Goal: Information Seeking & Learning: Learn about a topic

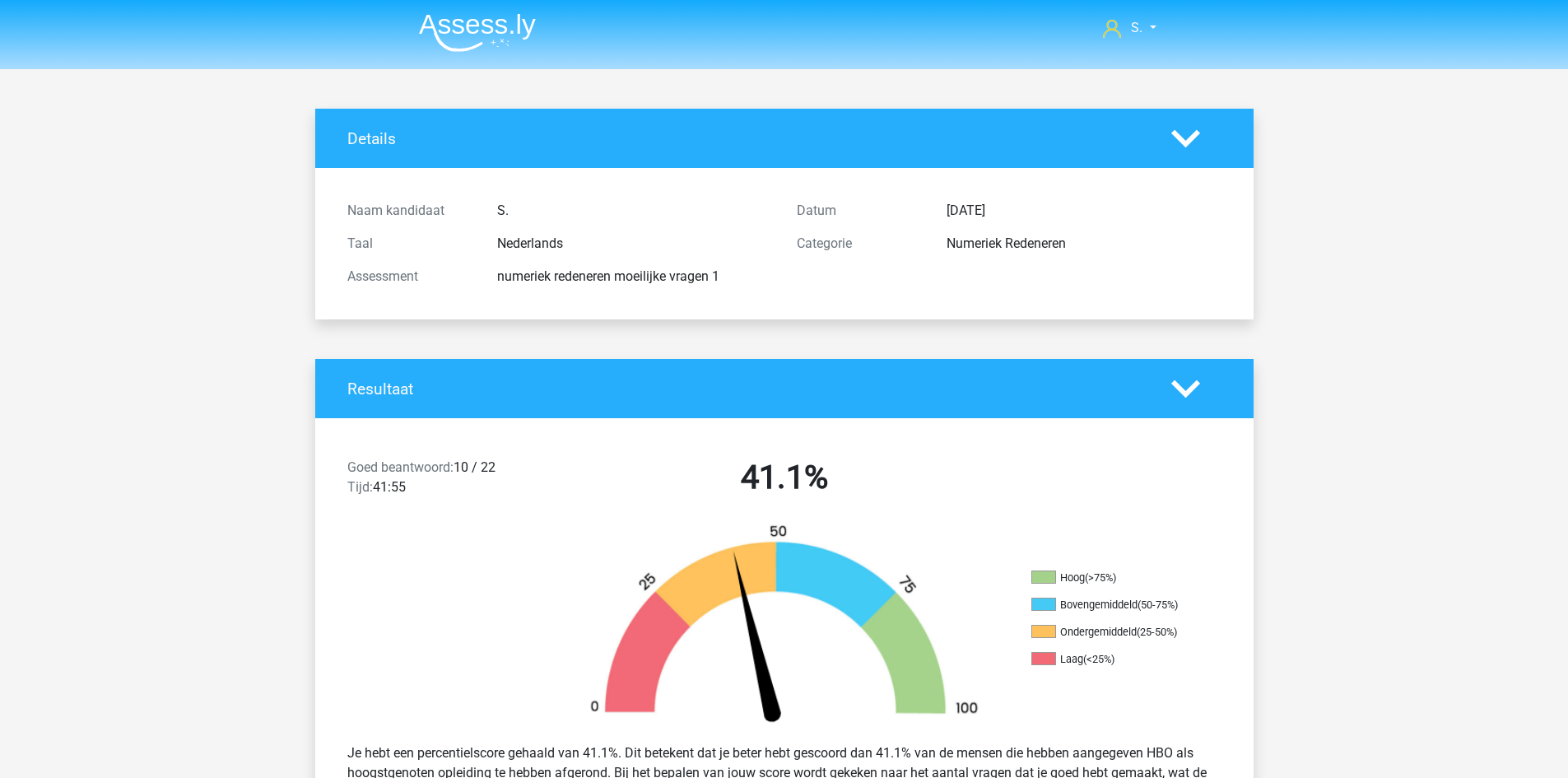
drag, startPoint x: 0, startPoint y: 0, endPoint x: 506, endPoint y: 34, distance: 507.1
click at [506, 34] on img at bounding box center [477, 32] width 117 height 39
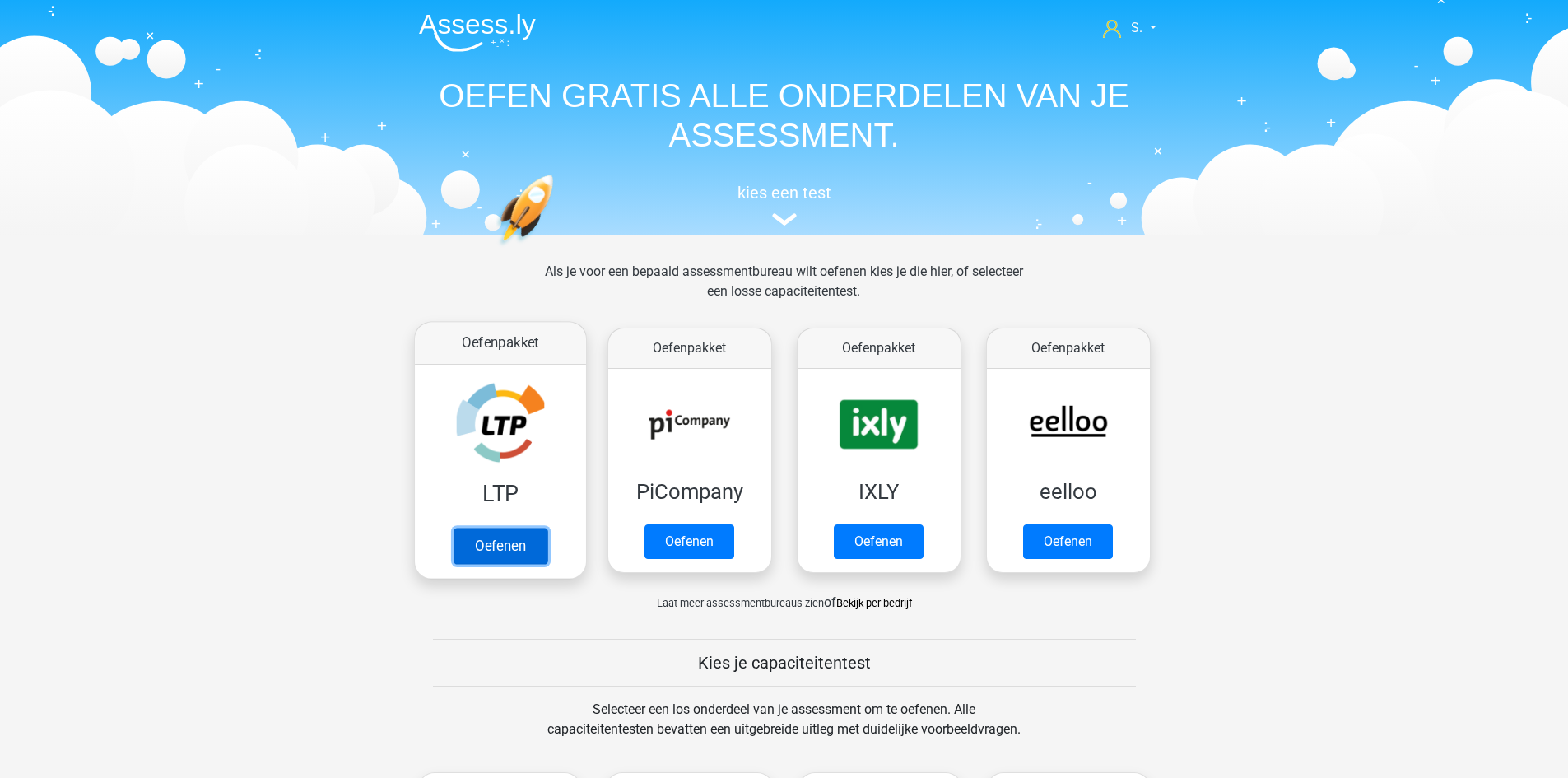
click at [489, 528] on link "Oefenen" at bounding box center [499, 546] width 94 height 36
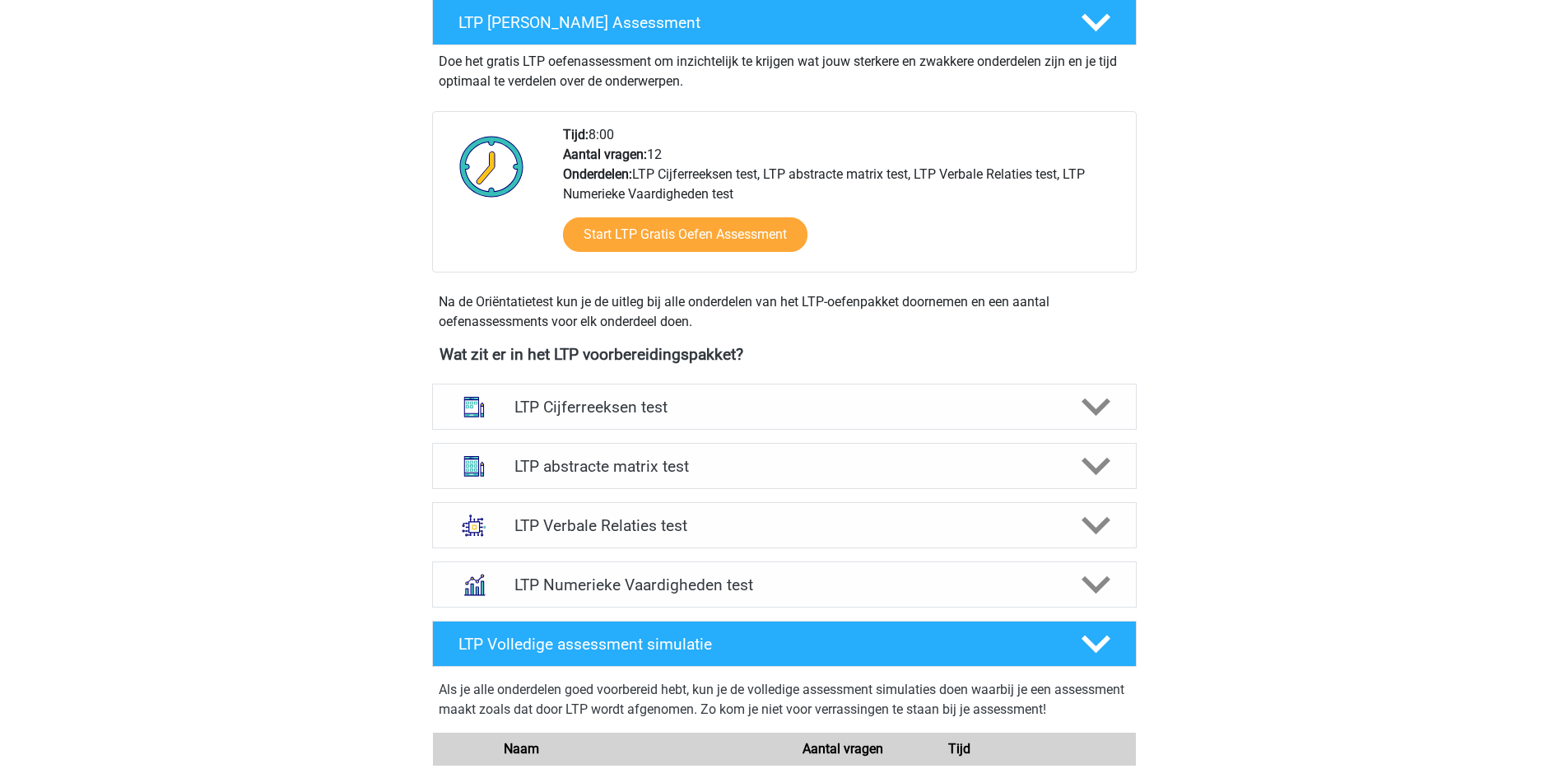
scroll to position [329, 0]
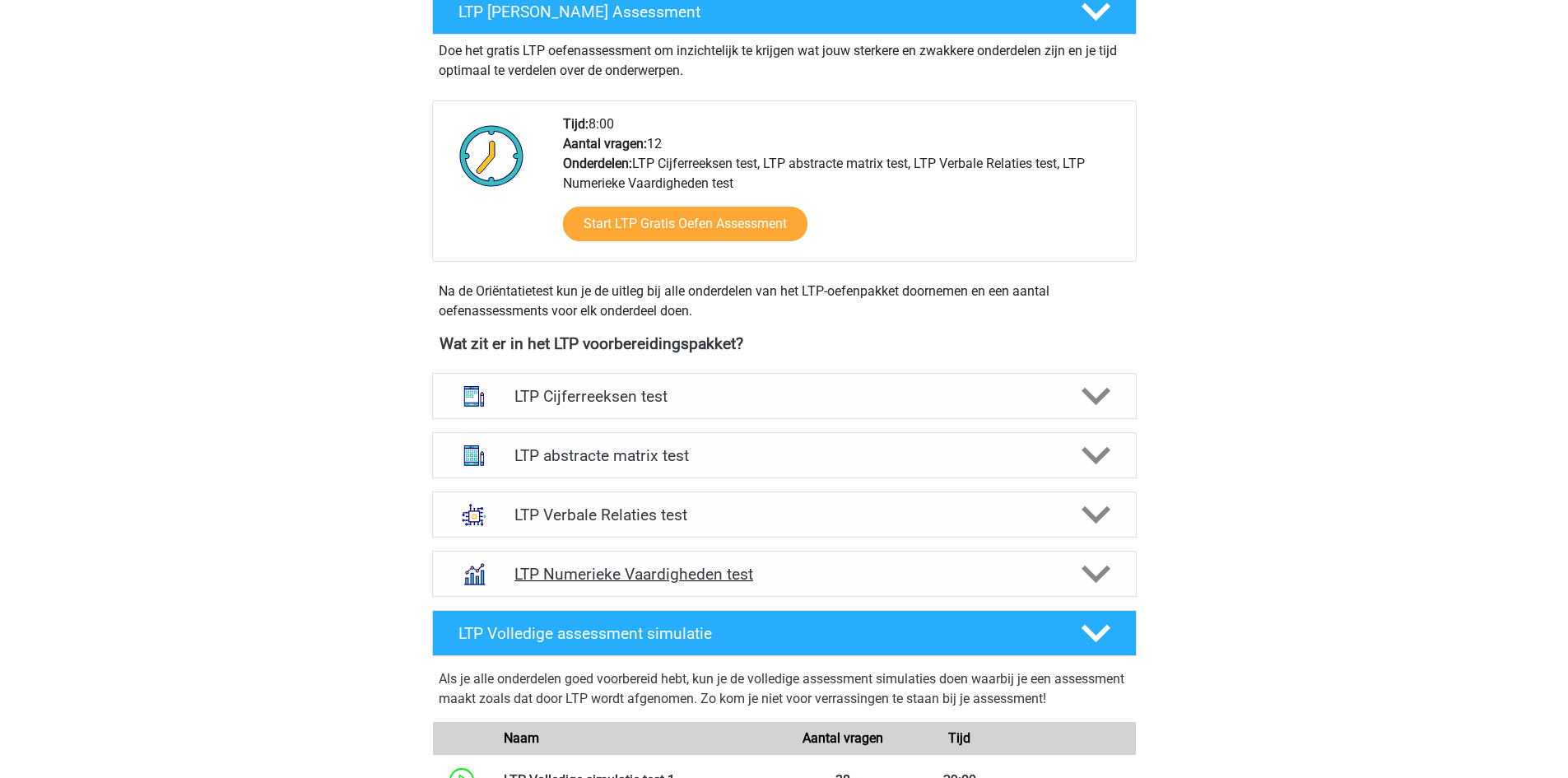
click at [692, 580] on h4 "LTP Numerieke Vaardigheden test" at bounding box center [784, 574] width 539 height 19
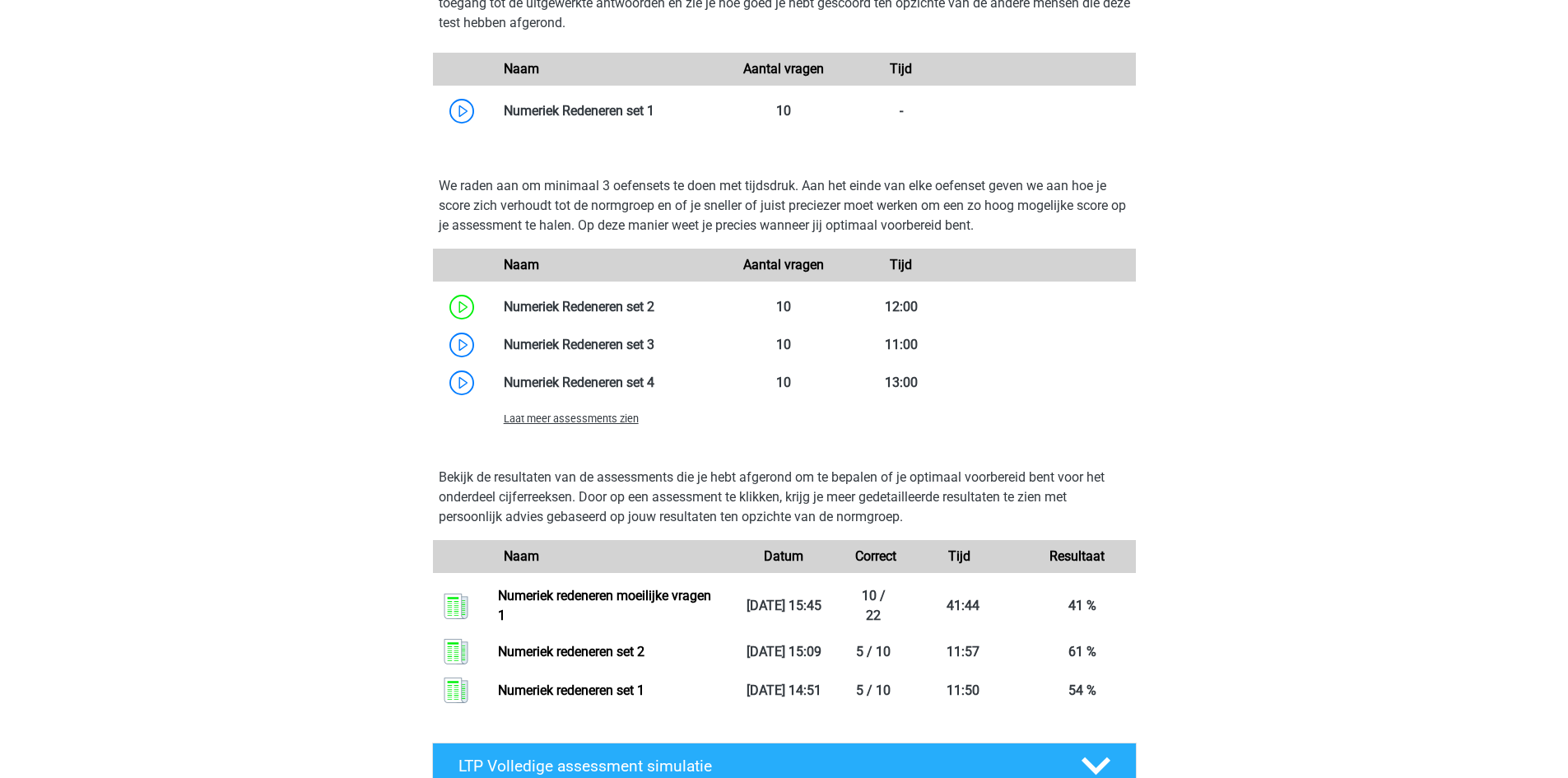
scroll to position [1071, 0]
